Goal: Understand process/instructions: Learn how to perform a task or action

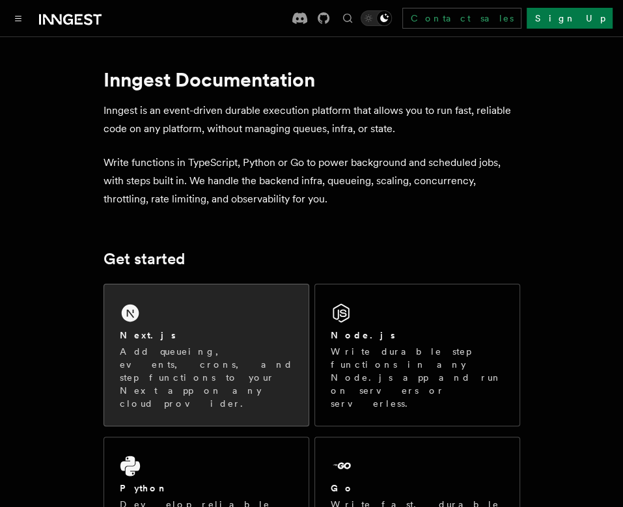
click at [188, 375] on p "Add queueing, events, crons, and step functions to your Next app on any cloud p…" at bounding box center [206, 377] width 173 height 65
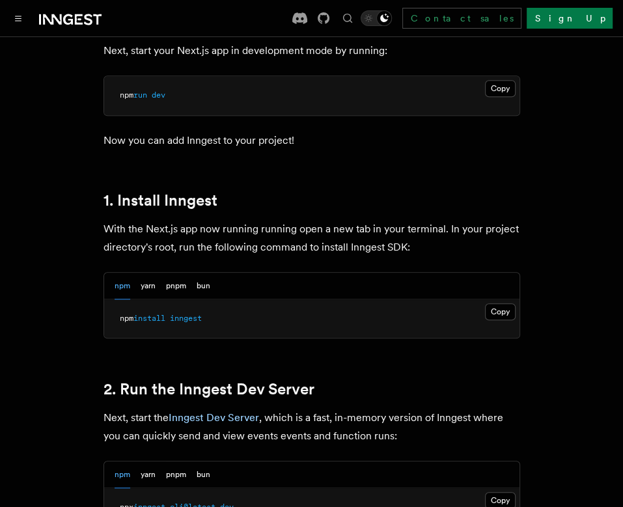
scroll to position [637, 0]
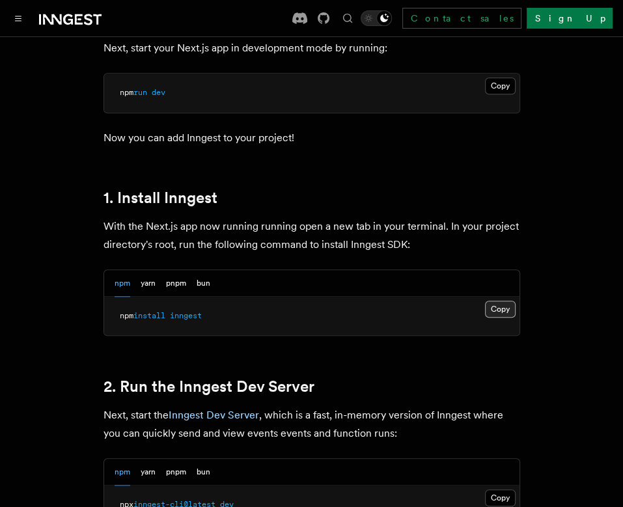
click at [491, 301] on button "Copy Copied" at bounding box center [500, 309] width 31 height 17
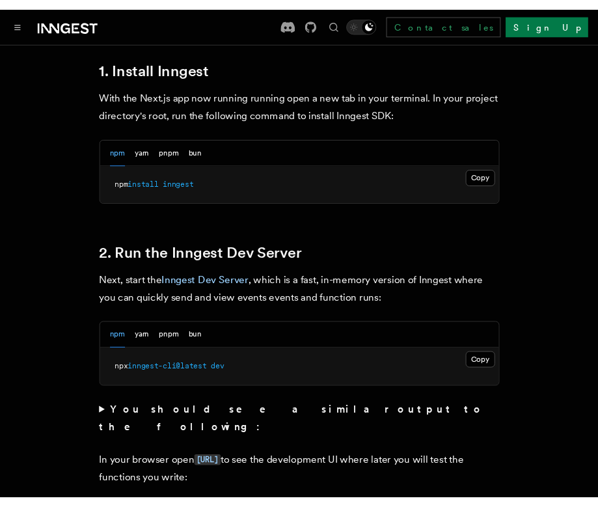
scroll to position [799, 0]
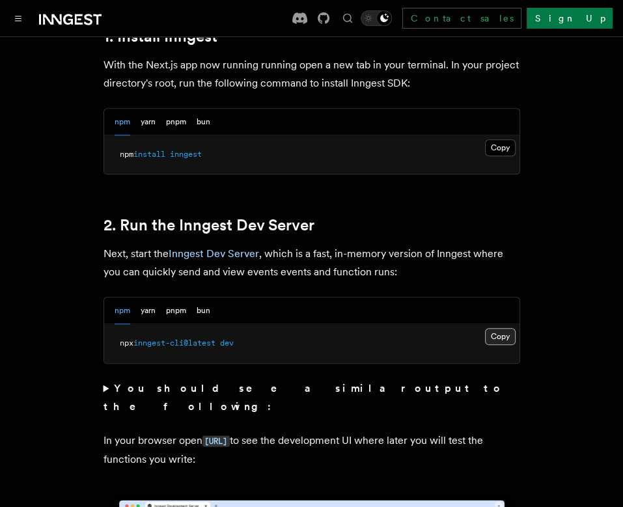
click at [497, 328] on button "Copy Copied" at bounding box center [500, 336] width 31 height 17
